Goal: Task Accomplishment & Management: Manage account settings

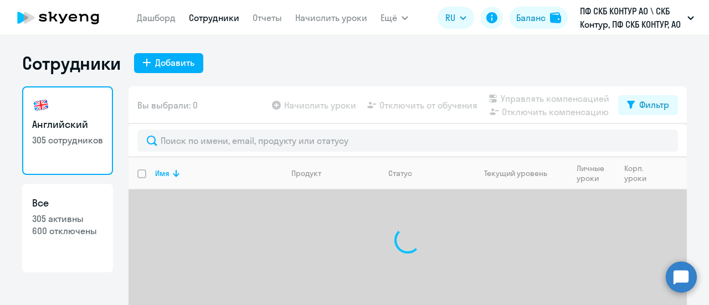
select select "30"
click at [328, 17] on link "Начислить уроки" at bounding box center [331, 17] width 72 height 11
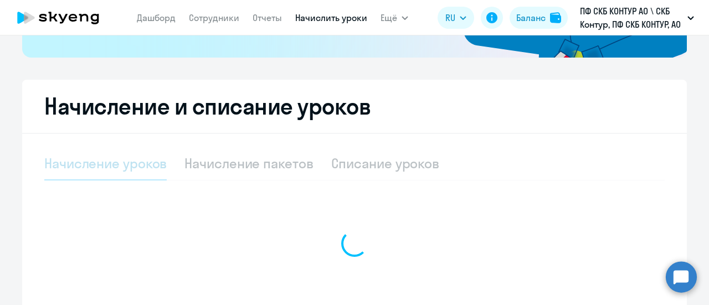
select select "10"
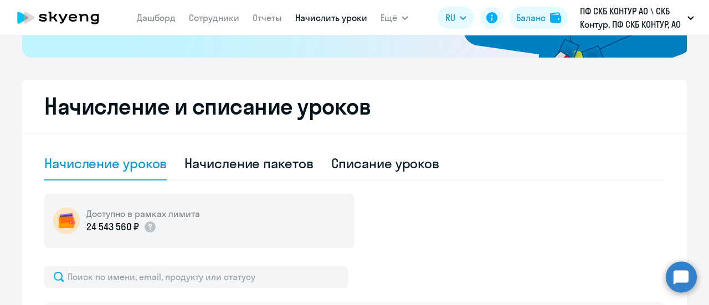
scroll to position [332, 0]
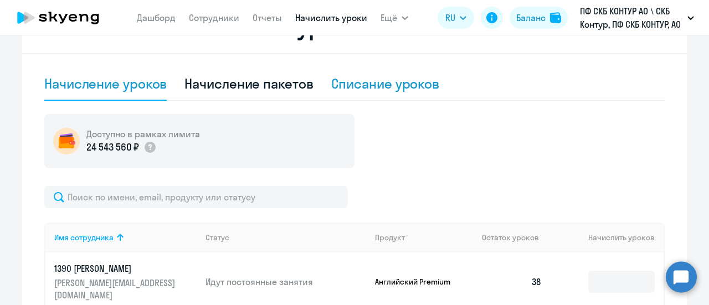
click at [358, 93] on div "Списание уроков" at bounding box center [385, 84] width 109 height 33
select select "10"
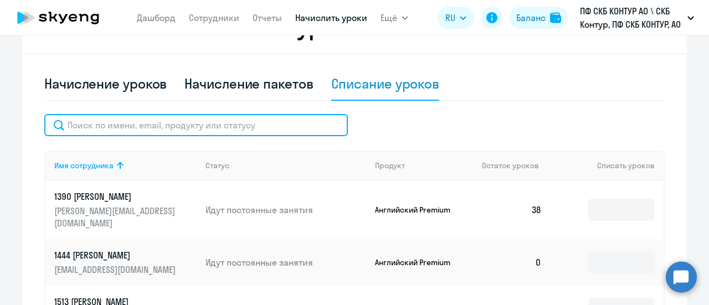
click at [130, 132] on input "text" at bounding box center [196, 125] width 304 height 22
paste input "47756"
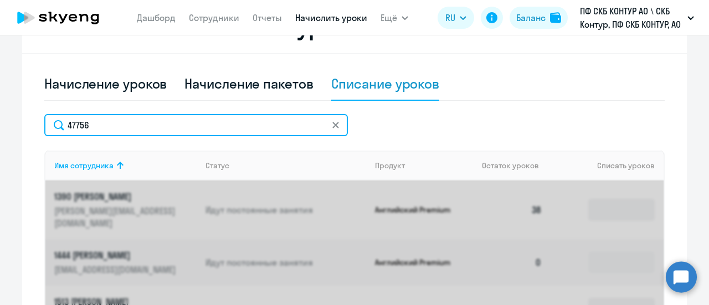
type input "47756"
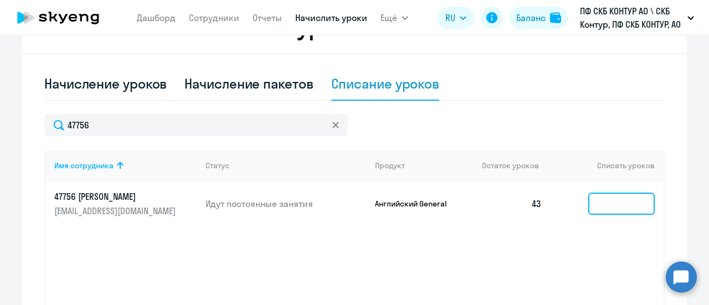
click at [588, 202] on input at bounding box center [621, 204] width 66 height 22
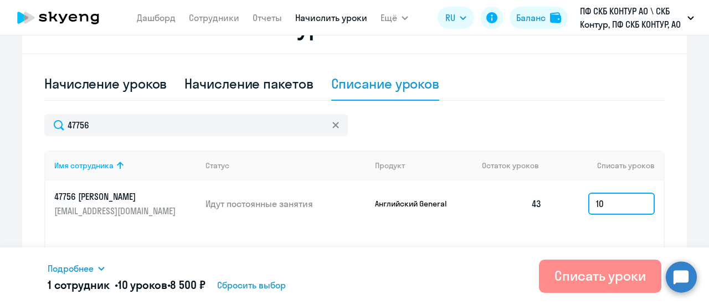
type input "10"
click at [610, 279] on div "Списать уроки" at bounding box center [600, 276] width 91 height 18
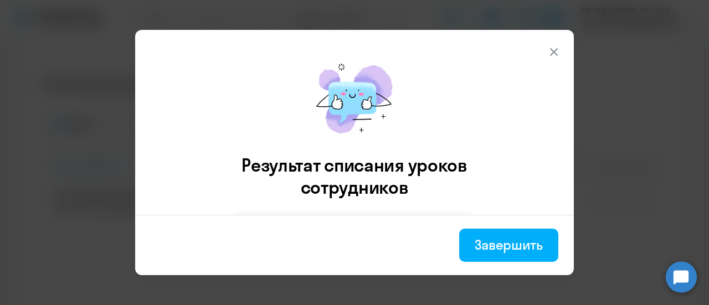
drag, startPoint x: 510, startPoint y: 240, endPoint x: 511, endPoint y: 250, distance: 10.0
click at [510, 240] on div "Завершить" at bounding box center [509, 245] width 68 height 18
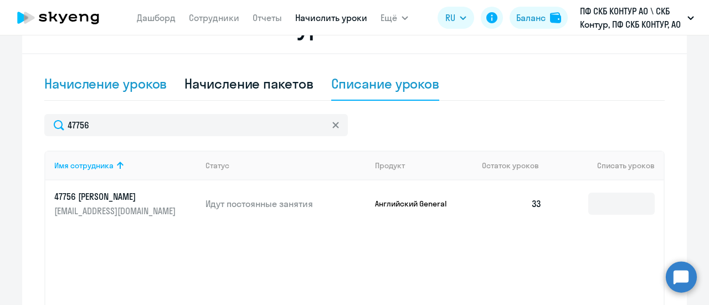
click at [130, 88] on div "Начисление уроков" at bounding box center [105, 84] width 122 height 18
select select "10"
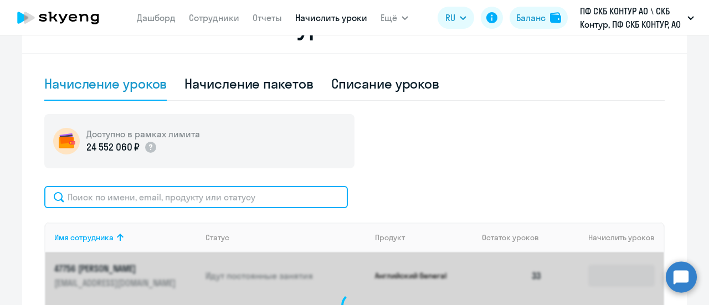
click at [107, 196] on input "text" at bounding box center [196, 197] width 304 height 22
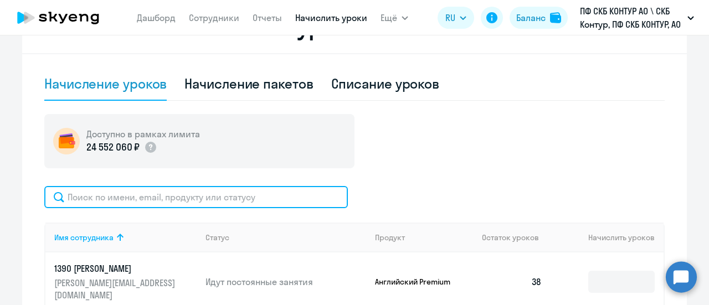
paste input "59518"
type input "59518"
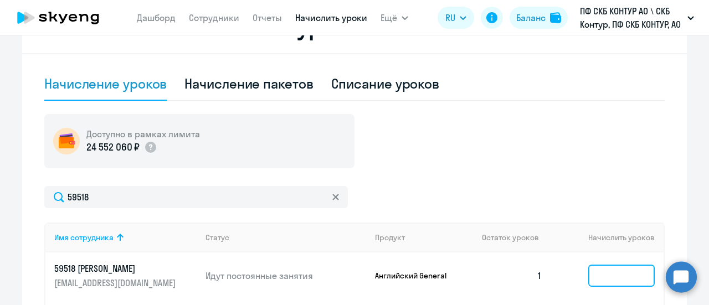
click at [604, 275] on input at bounding box center [621, 276] width 66 height 22
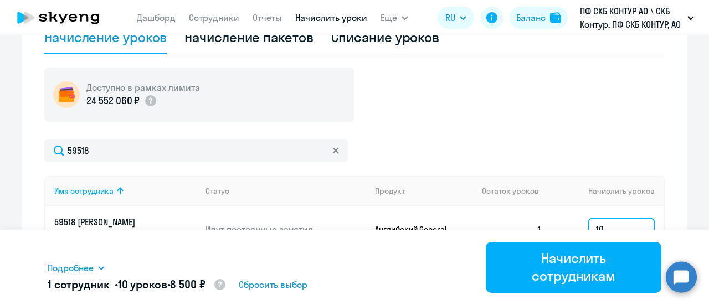
scroll to position [443, 0]
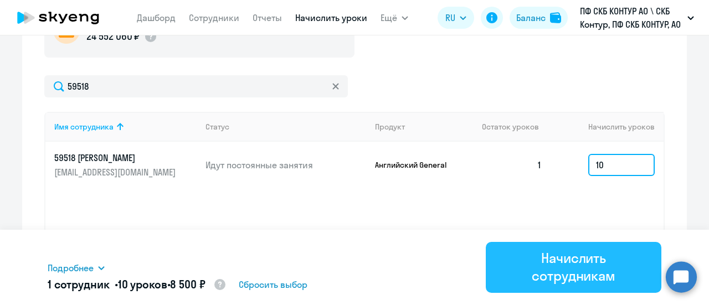
type input "10"
click at [578, 259] on div "Начислить сотрудникам" at bounding box center [573, 266] width 145 height 35
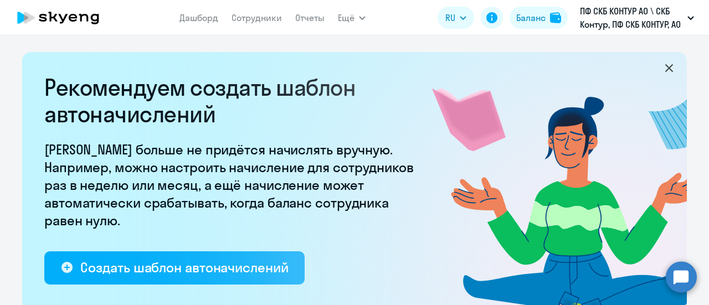
select select "10"
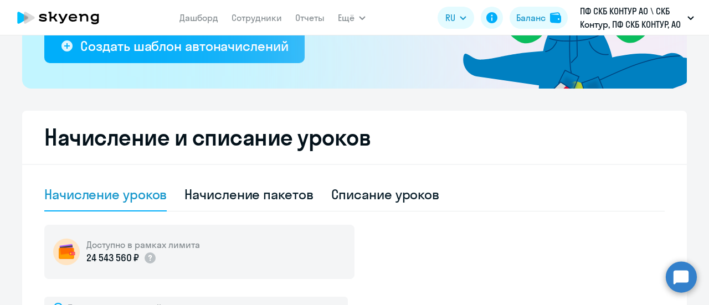
scroll to position [277, 0]
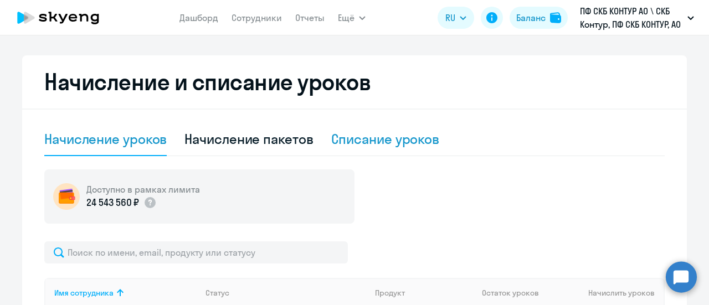
click at [367, 136] on div "Списание уроков" at bounding box center [385, 139] width 109 height 18
select select "10"
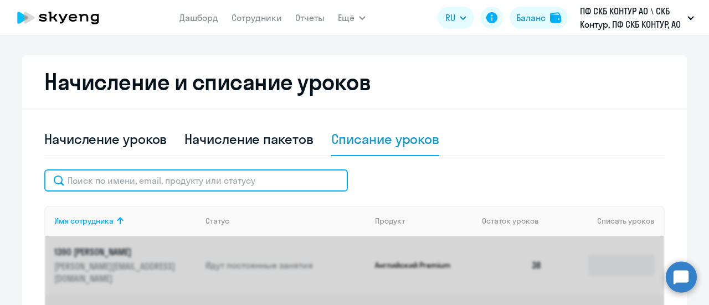
click at [151, 182] on input "text" at bounding box center [196, 181] width 304 height 22
paste input "@dashapozdina"
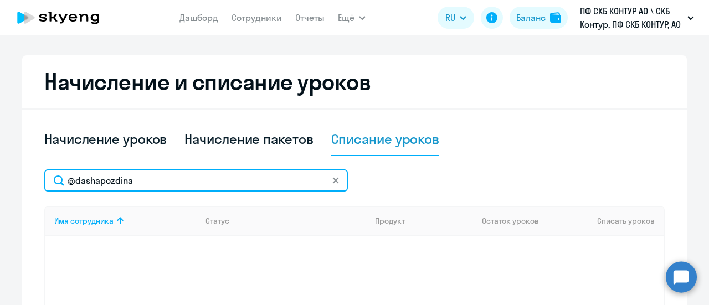
drag, startPoint x: 182, startPoint y: 185, endPoint x: 32, endPoint y: 177, distance: 149.8
click at [32, 177] on div "Начисление и списание уроков Начисление уроков Начисление пакетов Списание урок…" at bounding box center [354, 238] width 665 height 366
paste input "text"
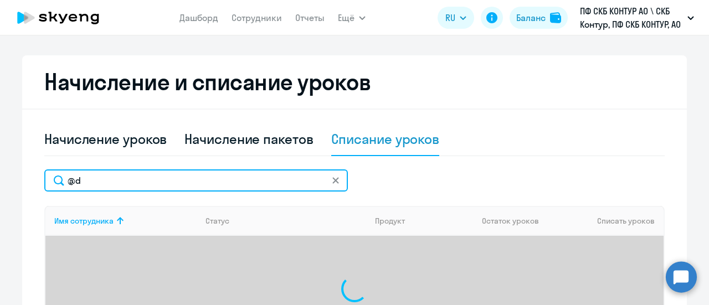
type input "@"
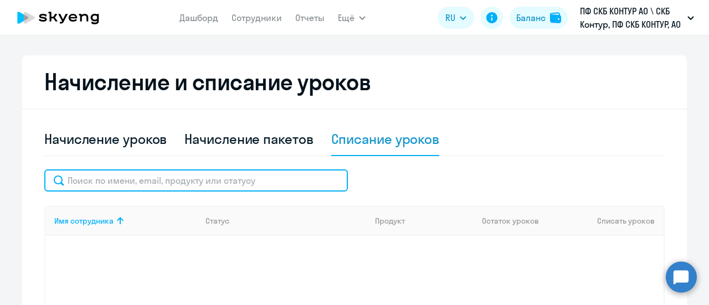
paste input "@dashapozdina"
type input "@"
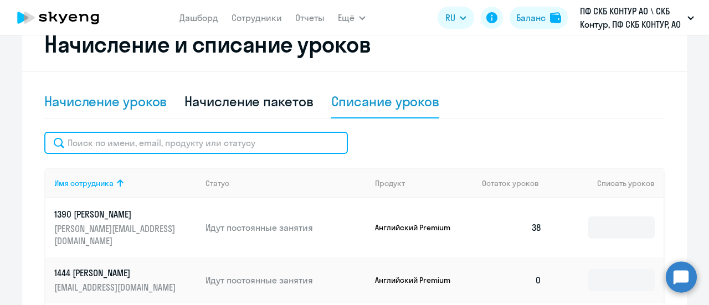
scroll to position [332, 0]
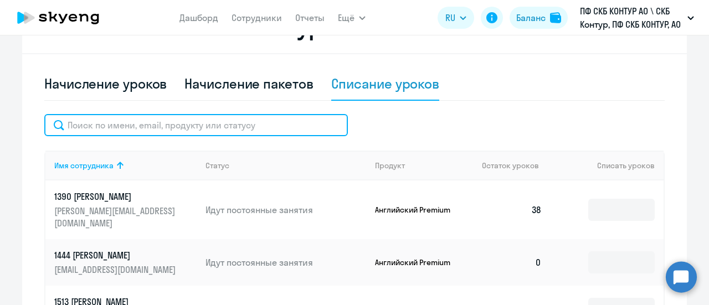
click at [103, 124] on input "text" at bounding box center [196, 125] width 304 height 22
paste input "59518"
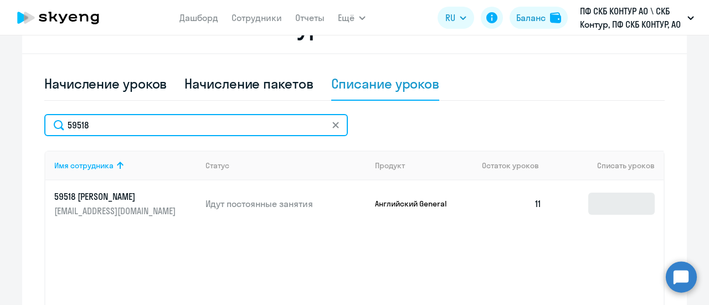
type input "59518"
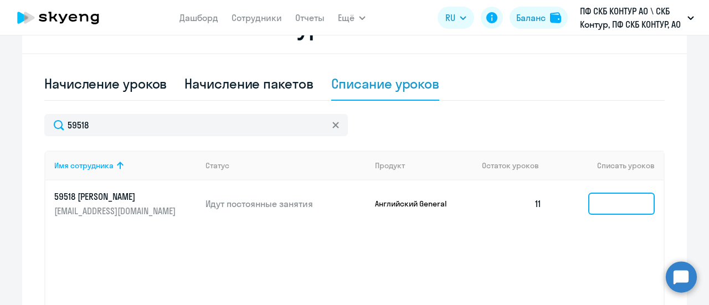
click at [617, 203] on input at bounding box center [621, 204] width 66 height 22
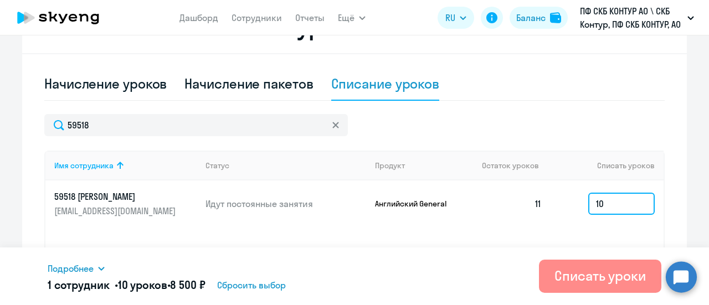
type input "10"
click at [623, 278] on div "Списать уроки" at bounding box center [600, 276] width 91 height 18
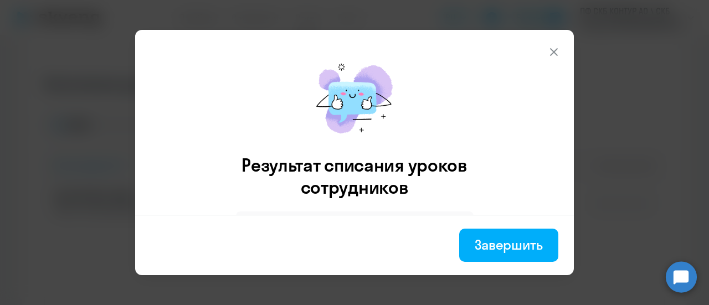
click at [555, 49] on icon at bounding box center [553, 51] width 13 height 13
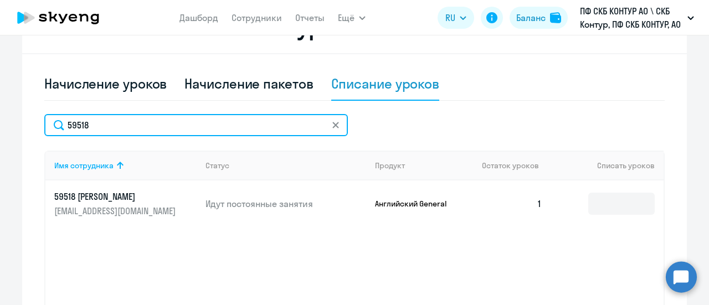
drag, startPoint x: 86, startPoint y: 127, endPoint x: 54, endPoint y: 119, distance: 32.5
click at [54, 119] on input "59518" at bounding box center [196, 125] width 304 height 22
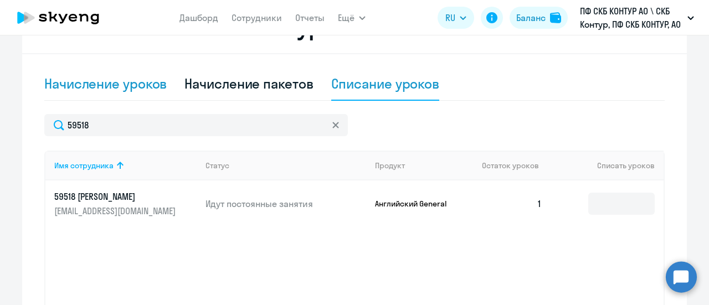
click at [102, 87] on div "Начисление уроков" at bounding box center [105, 84] width 122 height 18
select select "10"
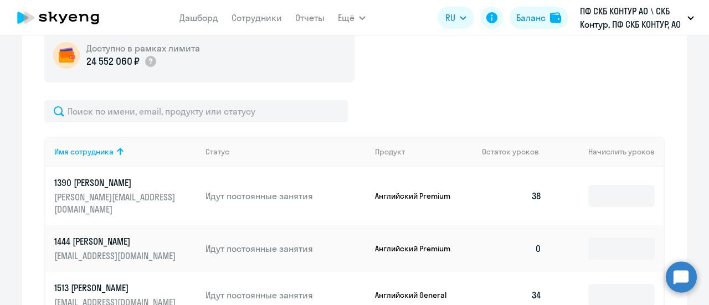
scroll to position [443, 0]
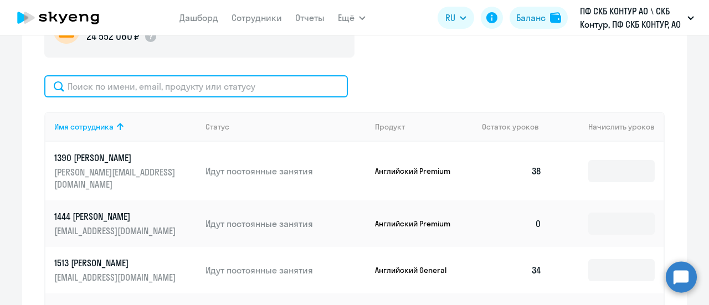
click at [124, 87] on input "text" at bounding box center [196, 86] width 304 height 22
paste input "59518"
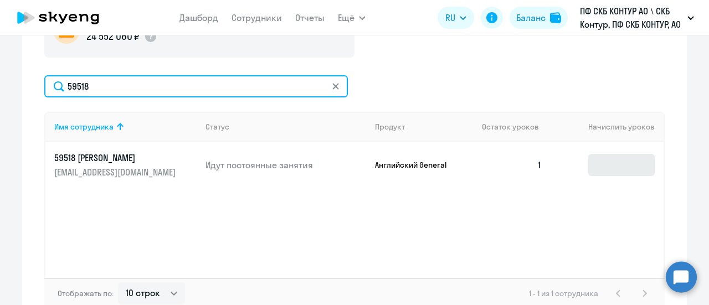
type input "59518"
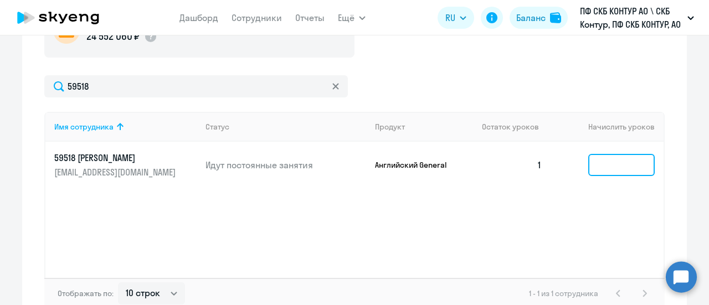
click at [608, 159] on input at bounding box center [621, 165] width 66 height 22
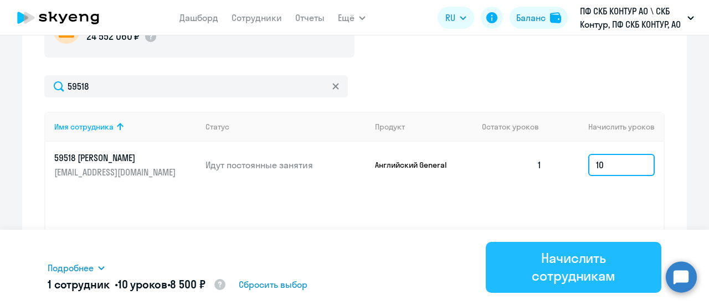
type input "10"
click at [625, 265] on div "Начислить сотрудникам" at bounding box center [573, 266] width 145 height 35
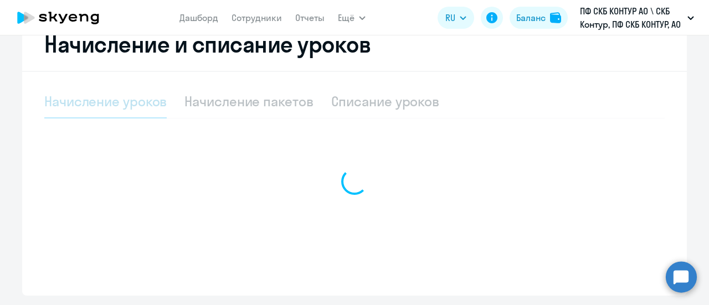
scroll to position [332, 0]
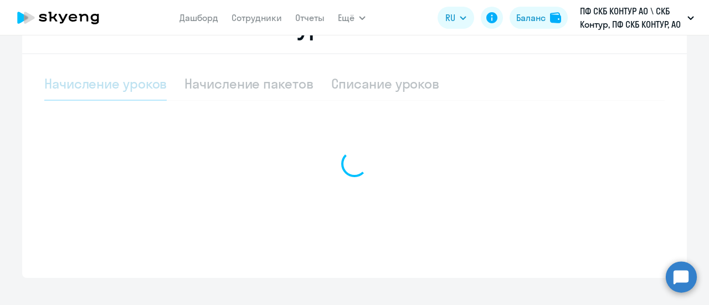
select select "10"
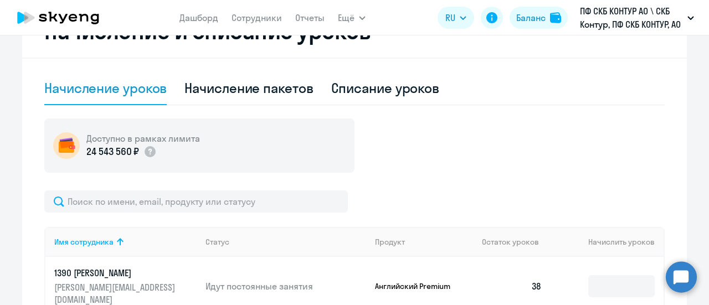
scroll to position [277, 0]
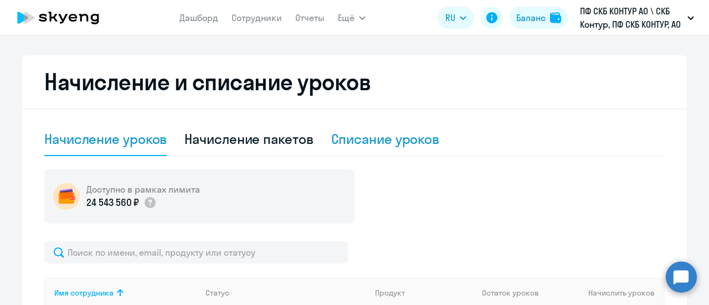
click at [366, 141] on div "Списание уроков" at bounding box center [385, 139] width 109 height 18
select select "10"
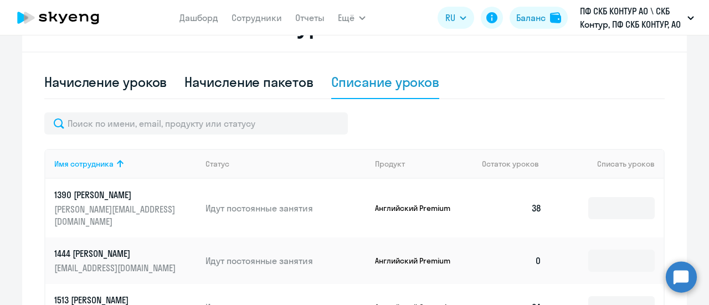
scroll to position [222, 0]
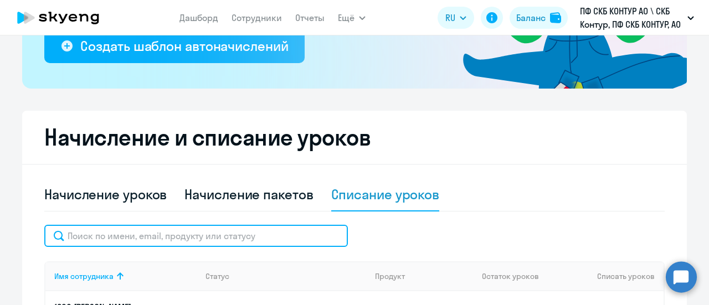
click at [94, 228] on input "text" at bounding box center [196, 236] width 304 height 22
paste input "42055"
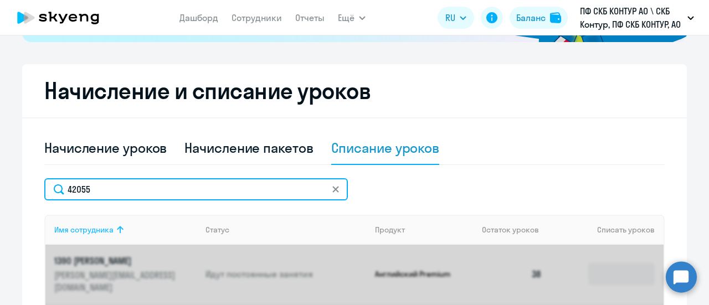
scroll to position [332, 0]
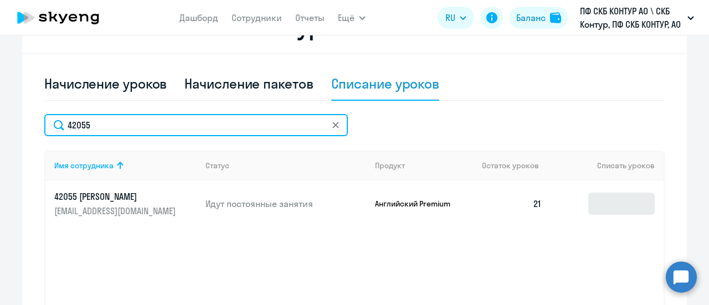
type input "42055"
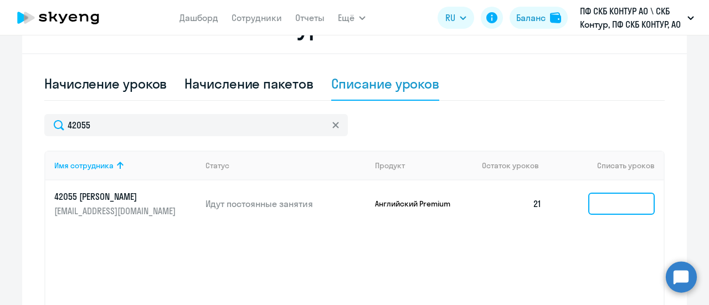
click at [600, 204] on input at bounding box center [621, 204] width 66 height 22
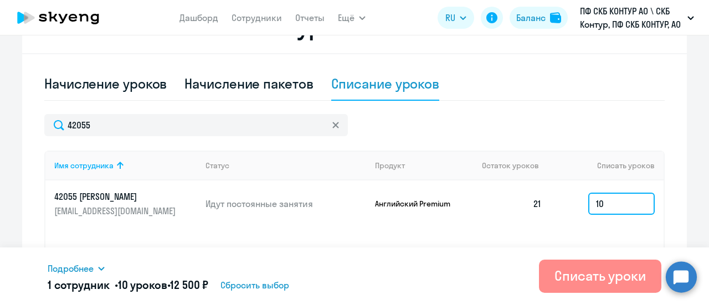
type input "10"
click at [617, 271] on div "Списать уроки" at bounding box center [600, 276] width 91 height 18
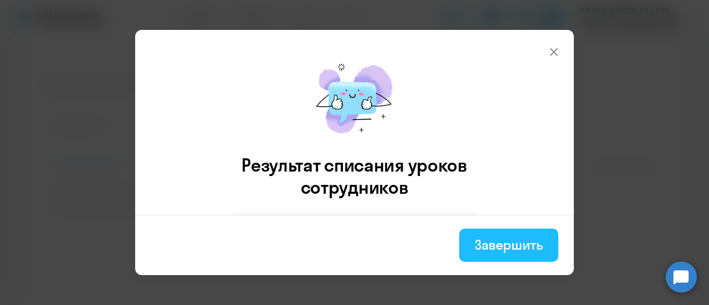
click at [530, 238] on div "Завершить" at bounding box center [509, 245] width 68 height 18
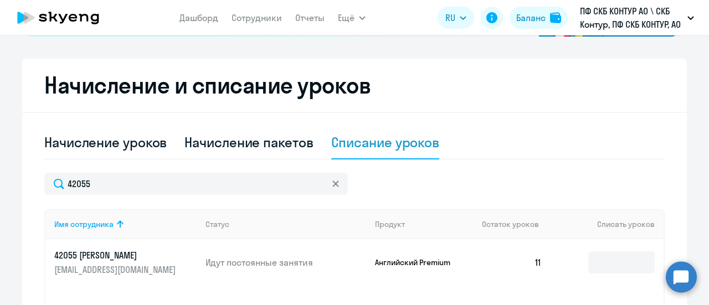
scroll to position [222, 0]
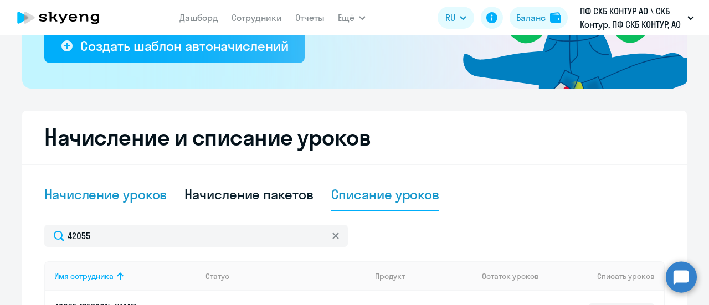
click at [95, 190] on div "Начисление уроков" at bounding box center [105, 195] width 122 height 18
select select "10"
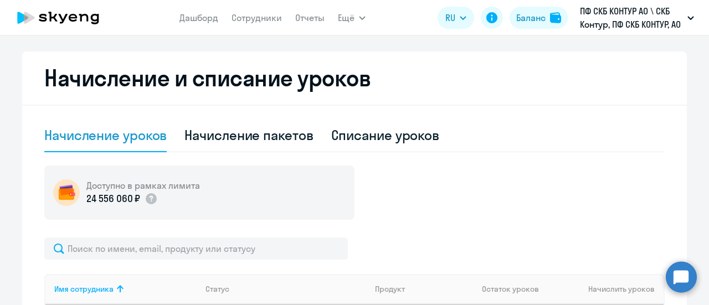
scroll to position [388, 0]
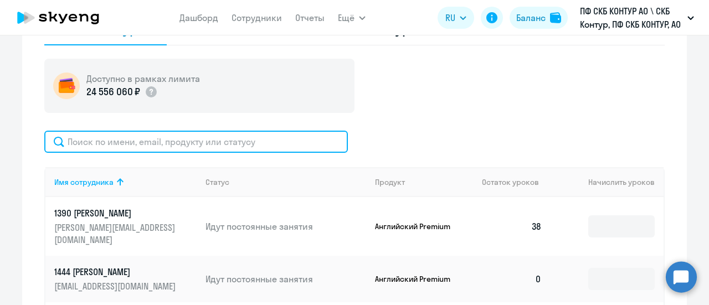
click at [92, 147] on input "text" at bounding box center [196, 142] width 304 height 22
paste input "62569"
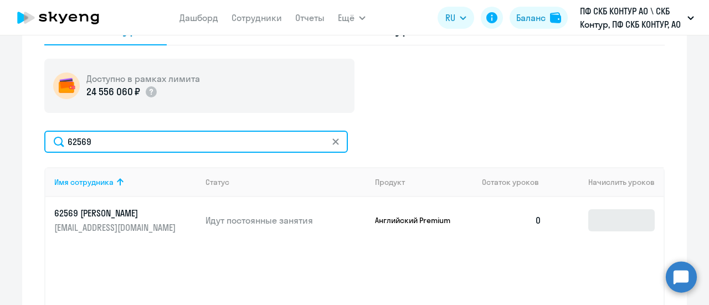
type input "62569"
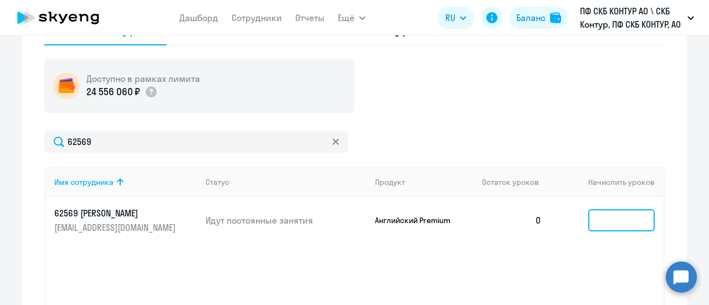
click at [604, 228] on input at bounding box center [621, 220] width 66 height 22
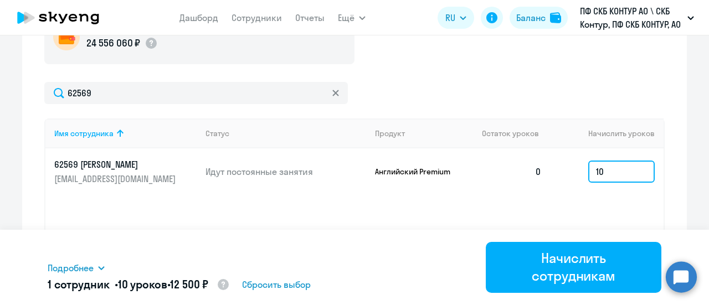
scroll to position [499, 0]
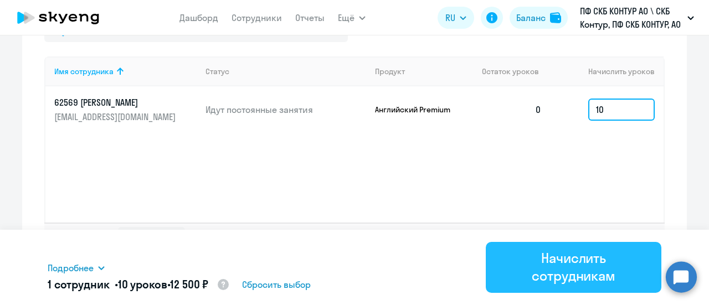
type input "10"
click at [598, 273] on div "Начислить сотрудникам" at bounding box center [573, 266] width 145 height 35
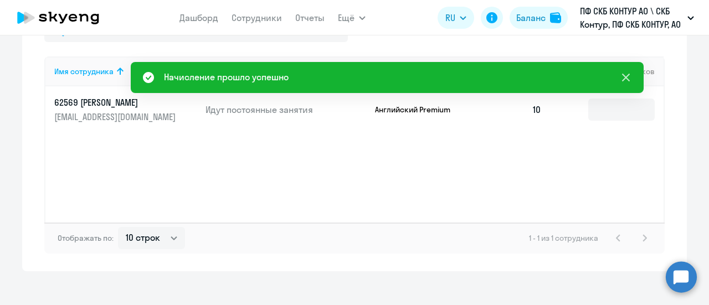
click at [632, 75] on icon at bounding box center [625, 77] width 13 height 13
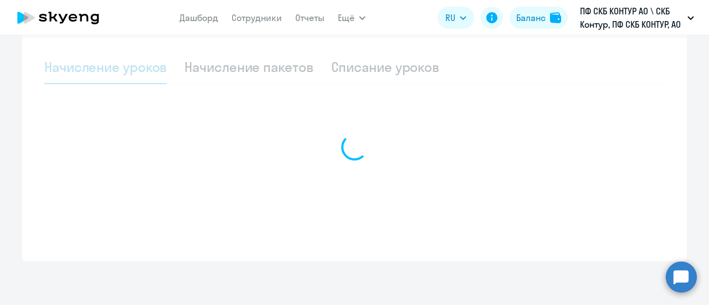
select select "10"
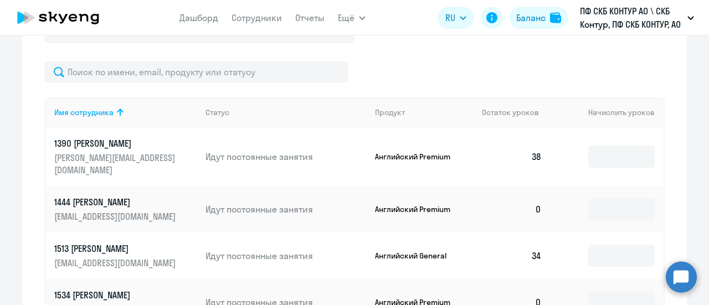
scroll to position [460, 0]
